Goal: Navigation & Orientation: Find specific page/section

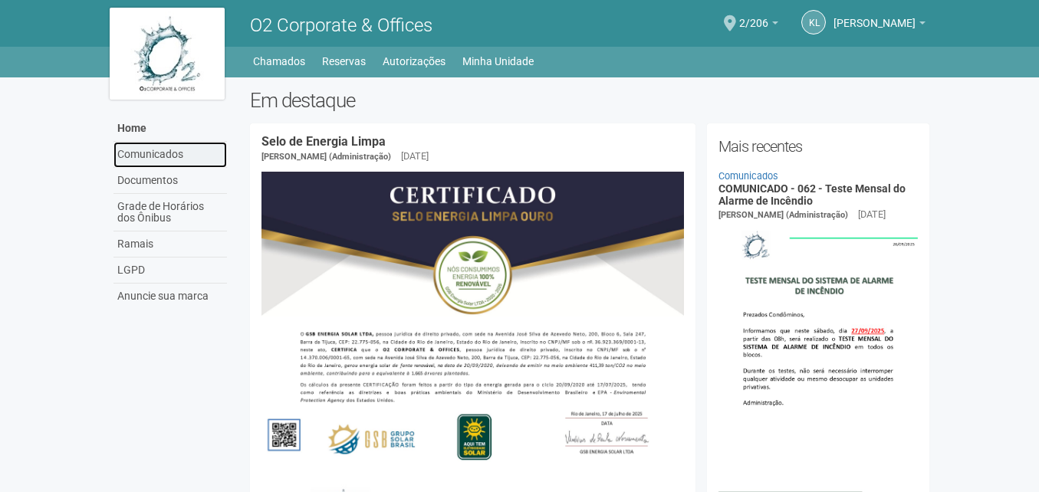
click at [162, 155] on link "Comunicados" at bounding box center [169, 155] width 113 height 26
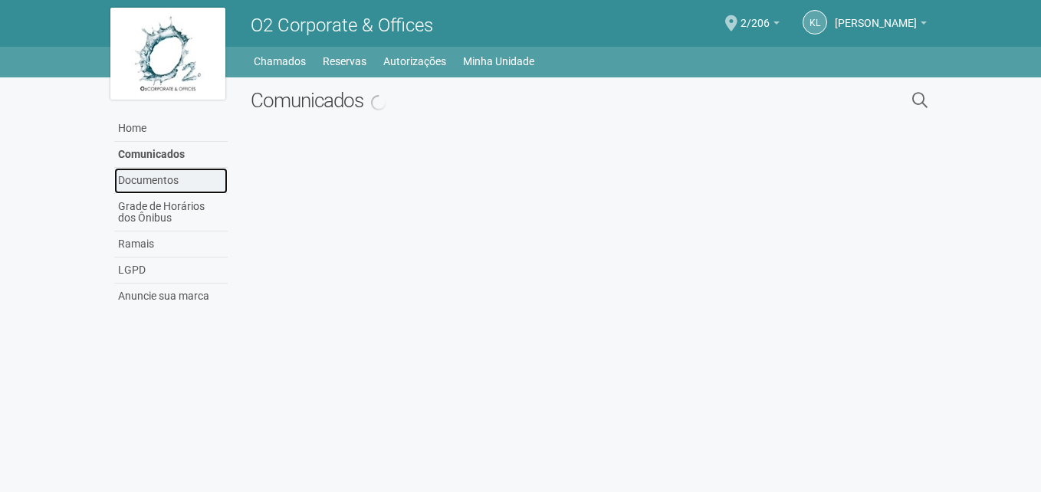
click at [151, 182] on link "Documentos" at bounding box center [170, 181] width 113 height 26
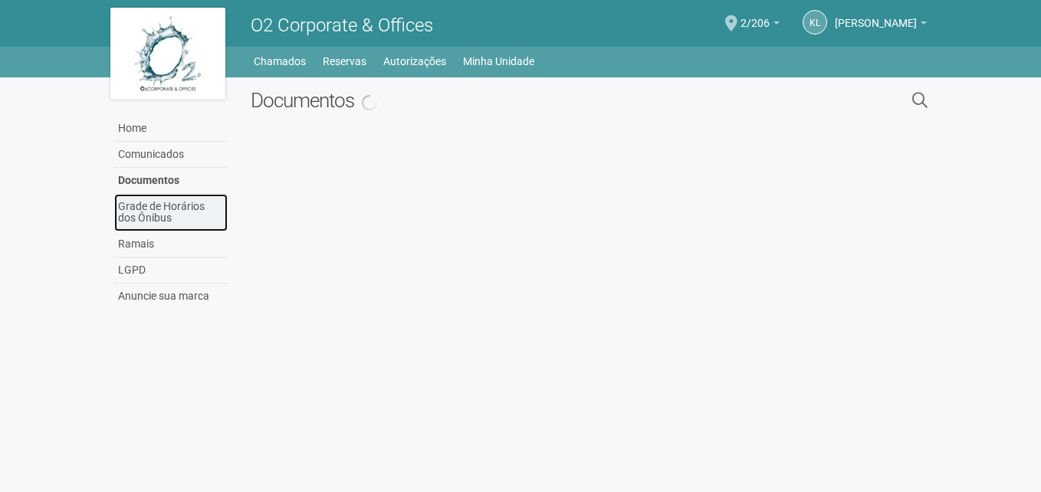
click at [146, 205] on link "Grade de Horários dos Ônibus" at bounding box center [170, 213] width 113 height 38
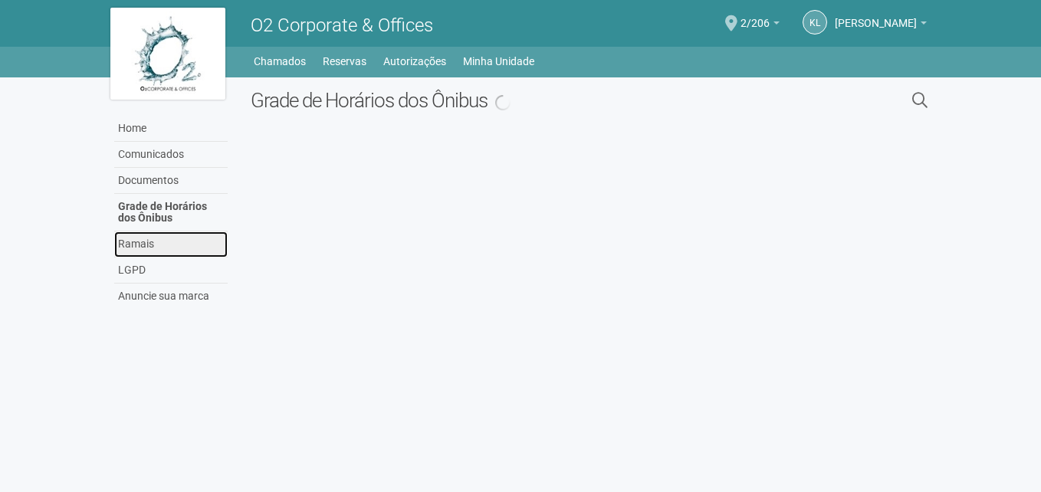
click at [127, 252] on link "Ramais" at bounding box center [170, 244] width 113 height 26
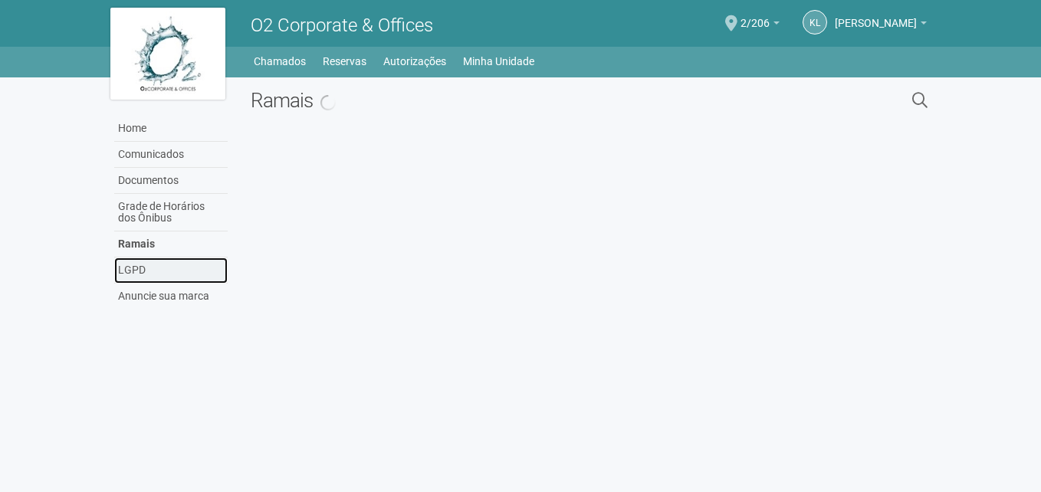
click at [126, 273] on link "LGPD" at bounding box center [170, 271] width 113 height 26
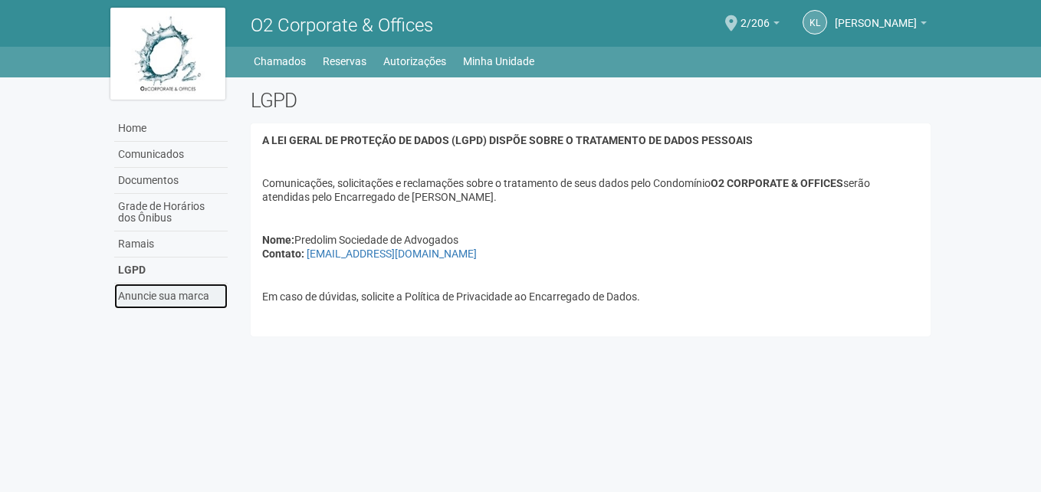
click at [129, 298] on link "Anuncie sua marca" at bounding box center [170, 296] width 113 height 25
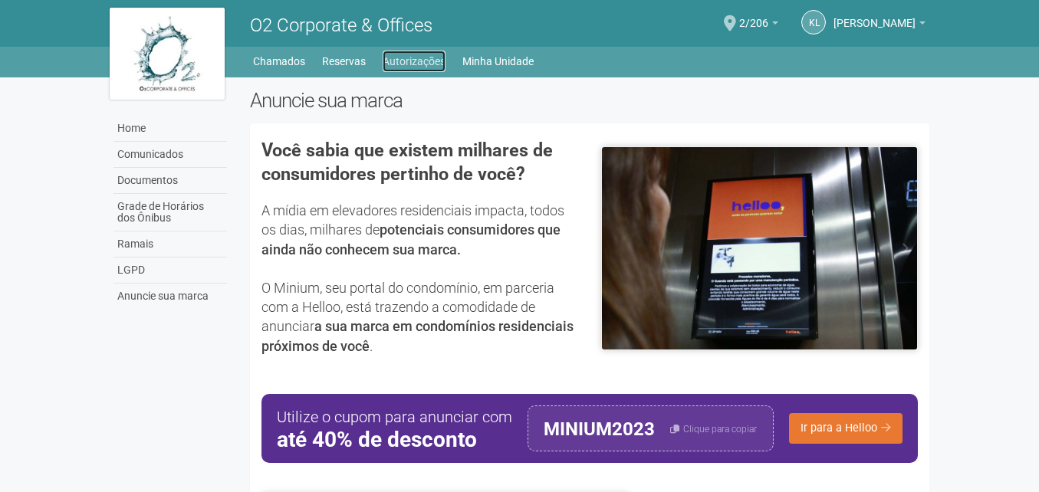
click at [419, 59] on link "Autorizações" at bounding box center [413, 61] width 63 height 21
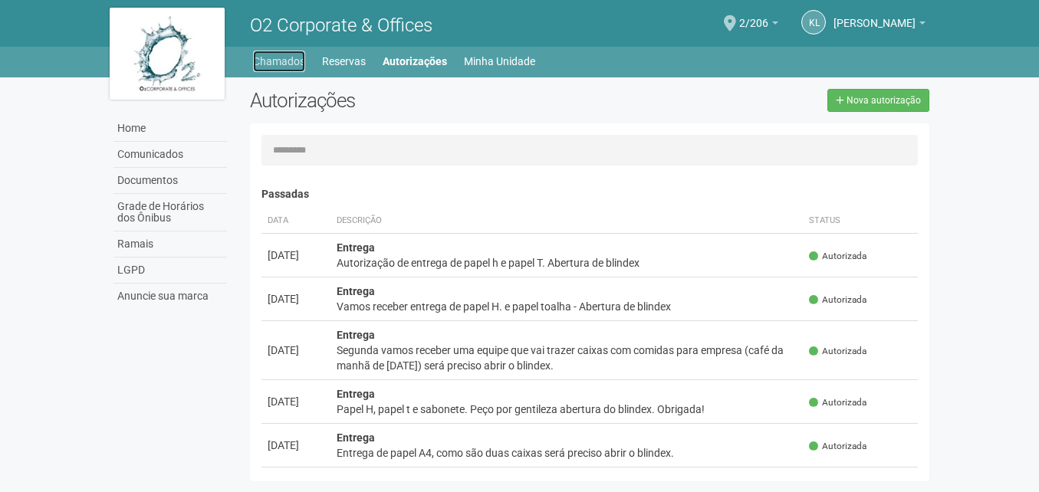
click at [297, 59] on link "Chamados" at bounding box center [279, 61] width 52 height 21
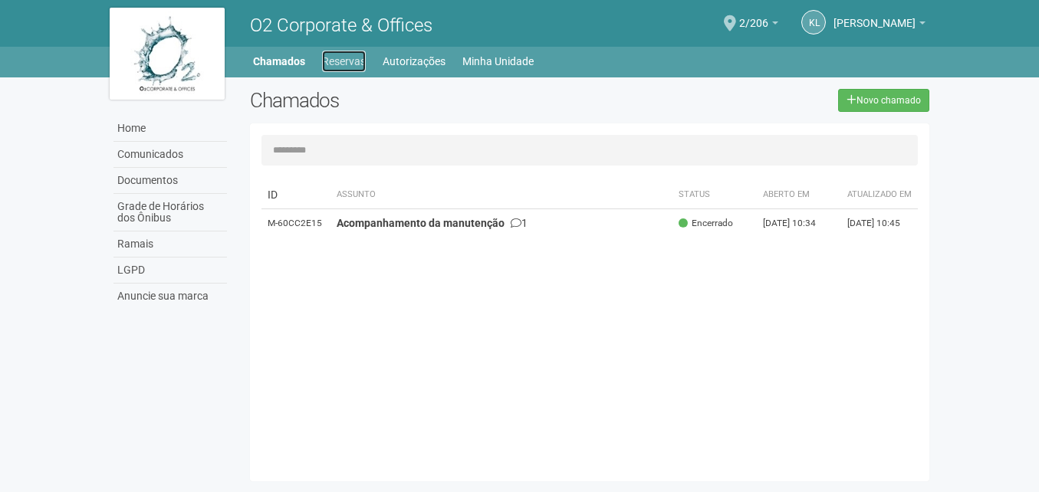
click at [331, 59] on link "Reservas" at bounding box center [344, 61] width 44 height 21
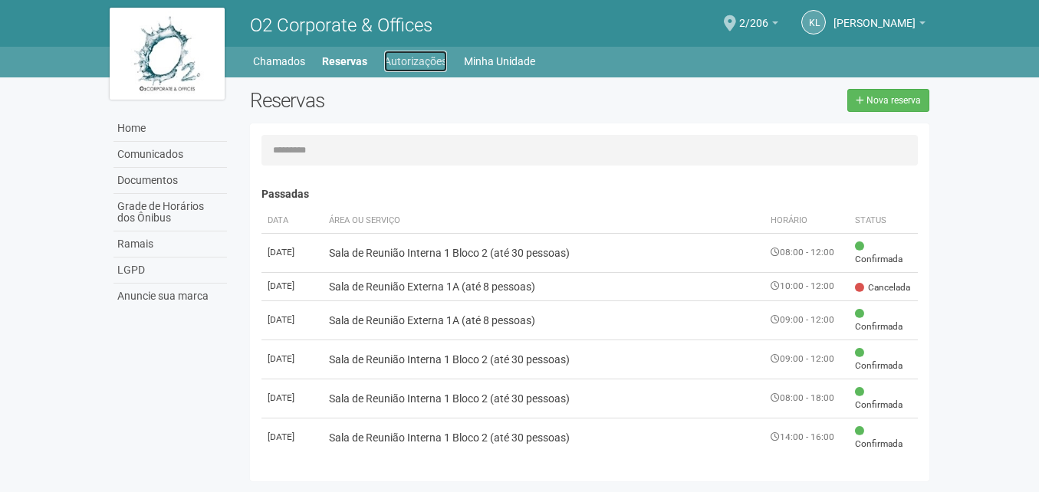
click at [396, 59] on link "Autorizações" at bounding box center [415, 61] width 63 height 21
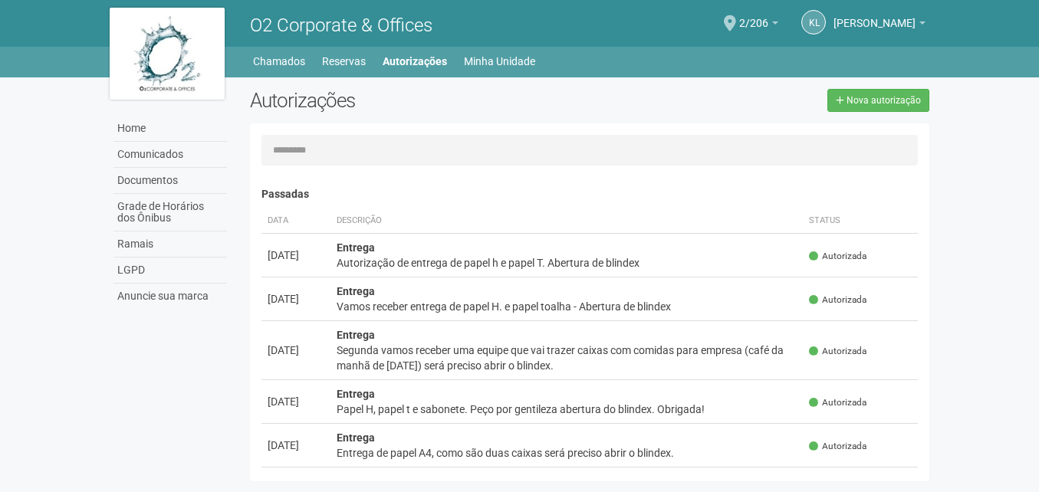
scroll to position [24, 0]
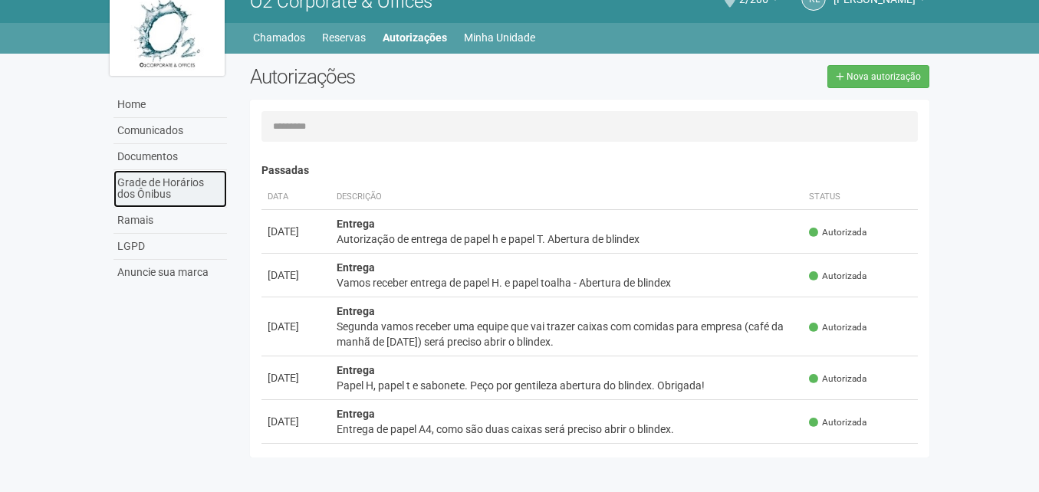
click at [156, 182] on link "Grade de Horários dos Ônibus" at bounding box center [169, 189] width 113 height 38
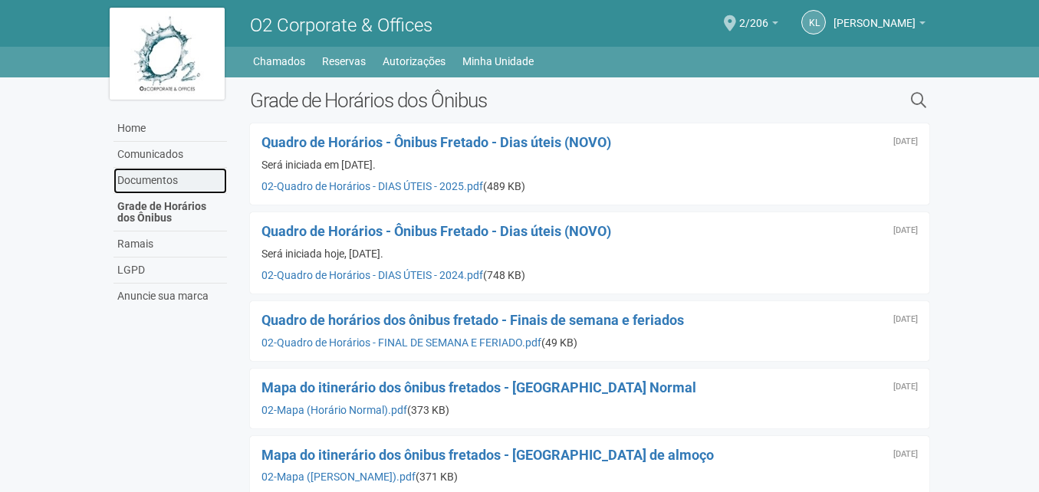
click at [140, 178] on link "Documentos" at bounding box center [169, 181] width 113 height 26
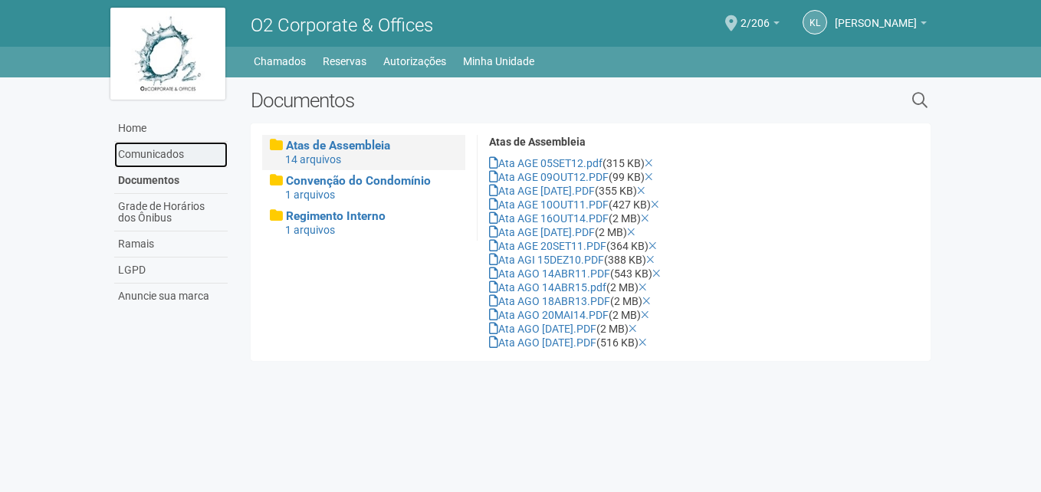
click at [147, 152] on link "Comunicados" at bounding box center [170, 155] width 113 height 26
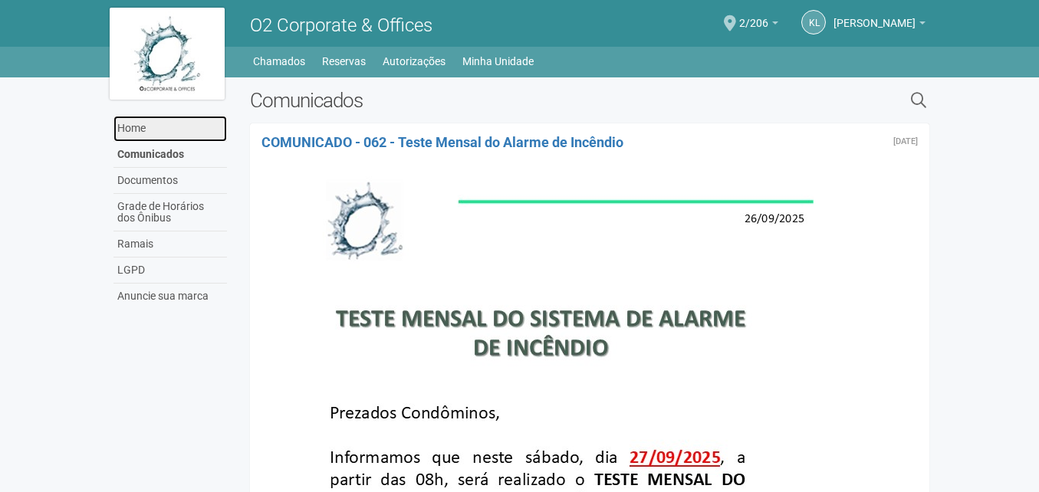
click at [133, 125] on link "Home" at bounding box center [169, 129] width 113 height 26
